Goal: Find contact information: Find contact information

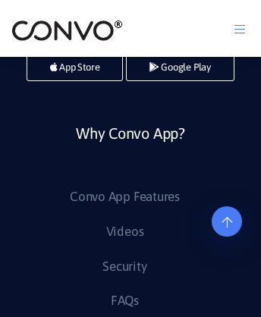
click at [227, 188] on icon at bounding box center [226, 182] width 11 height 12
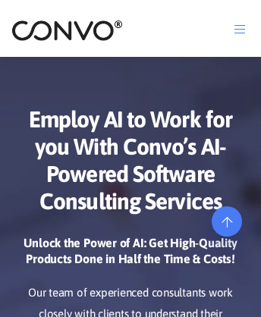
scroll to position [0, 0]
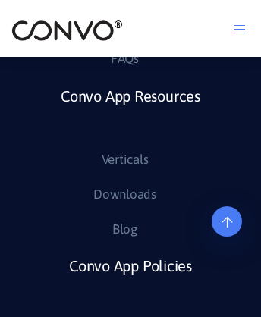
click at [130, 283] on link "Convo App Policies" at bounding box center [130, 285] width 123 height 66
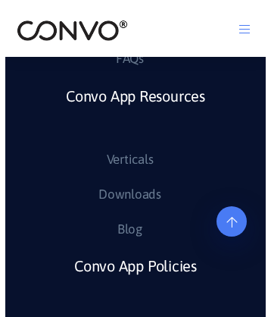
scroll to position [2968, 0]
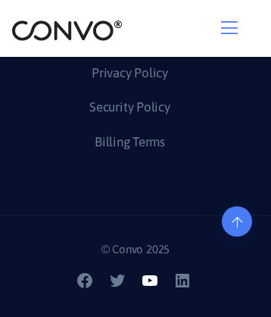
click at [152, 286] on icon at bounding box center [149, 280] width 15 height 11
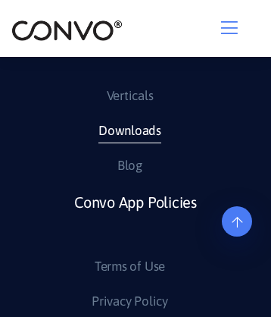
click at [129, 143] on link "Downloads" at bounding box center [129, 131] width 63 height 24
